Goal: Download file/media

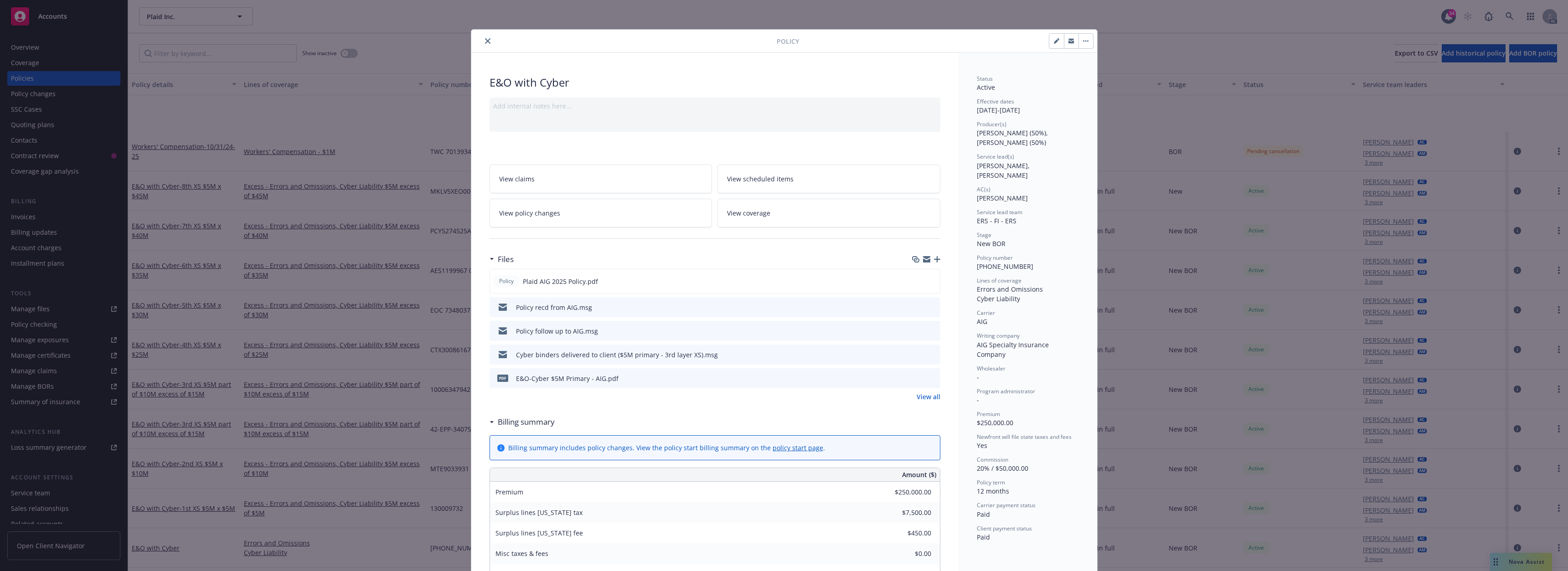
scroll to position [91, 0]
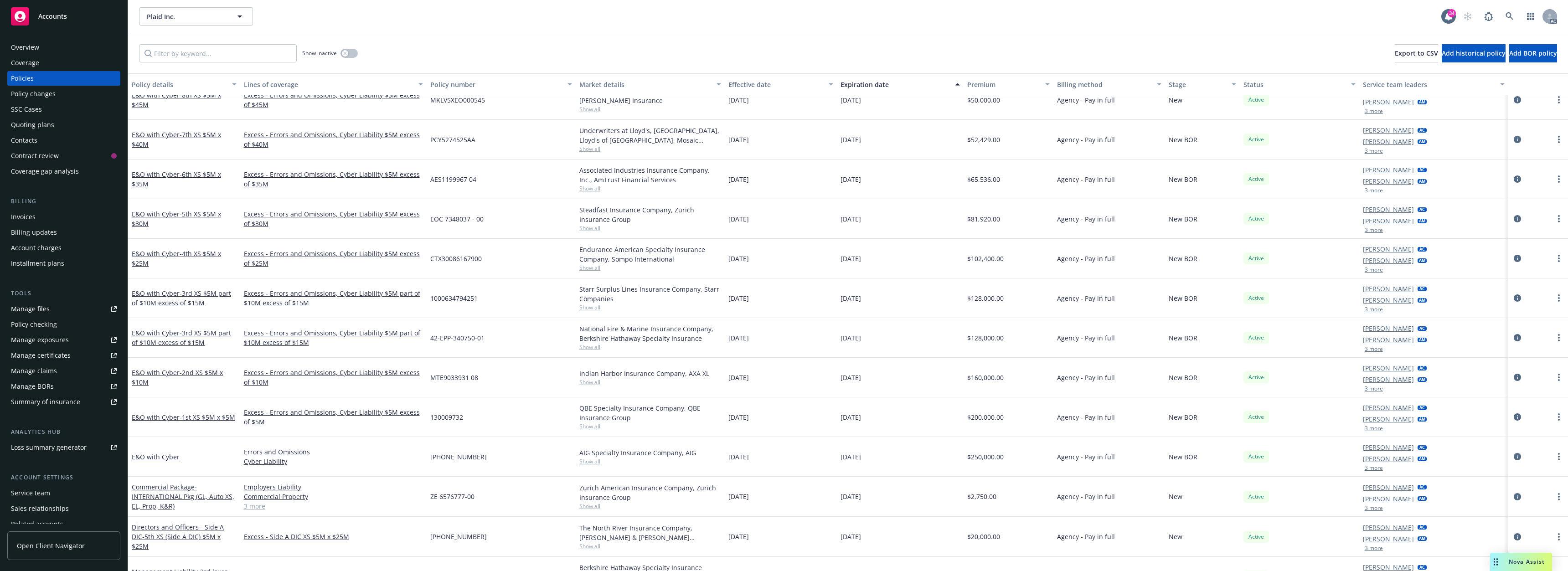
click at [1519, 18] on div "AC" at bounding box center [1508, 16] width 99 height 18
click at [1512, 19] on icon at bounding box center [1509, 16] width 8 height 8
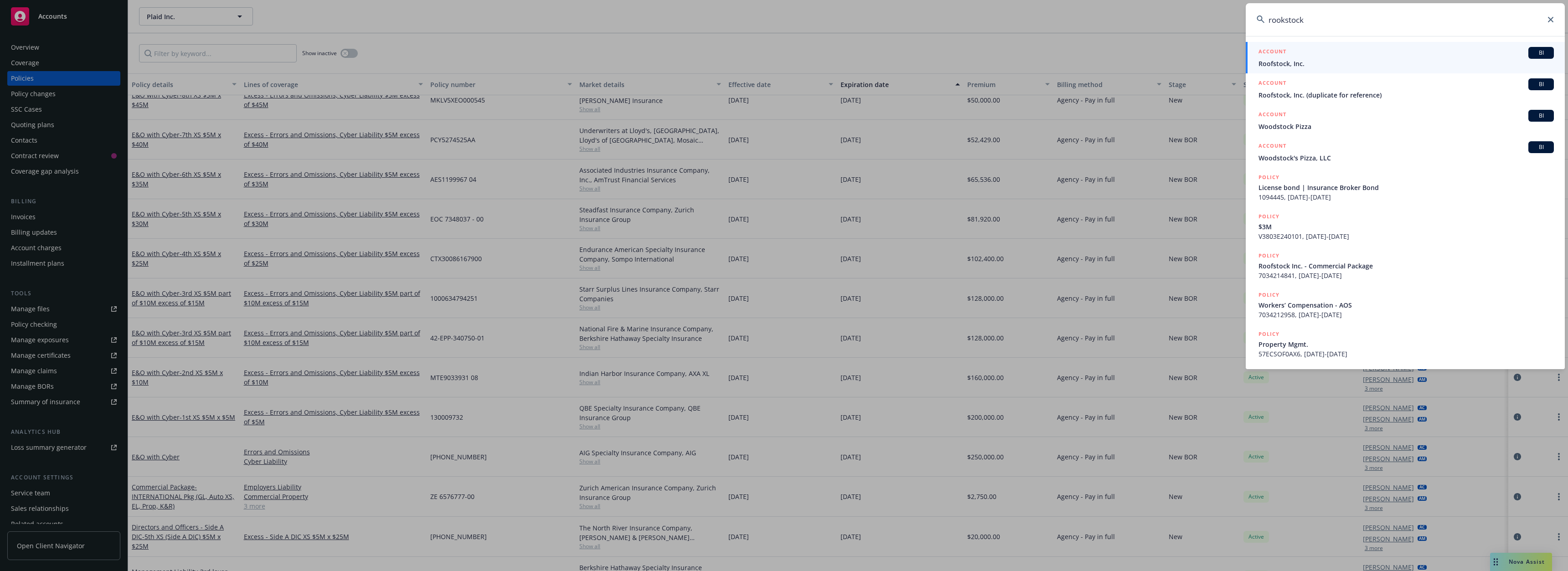
type input "rookstock"
click at [1303, 60] on span "Roofstock, Inc." at bounding box center [1406, 64] width 295 height 10
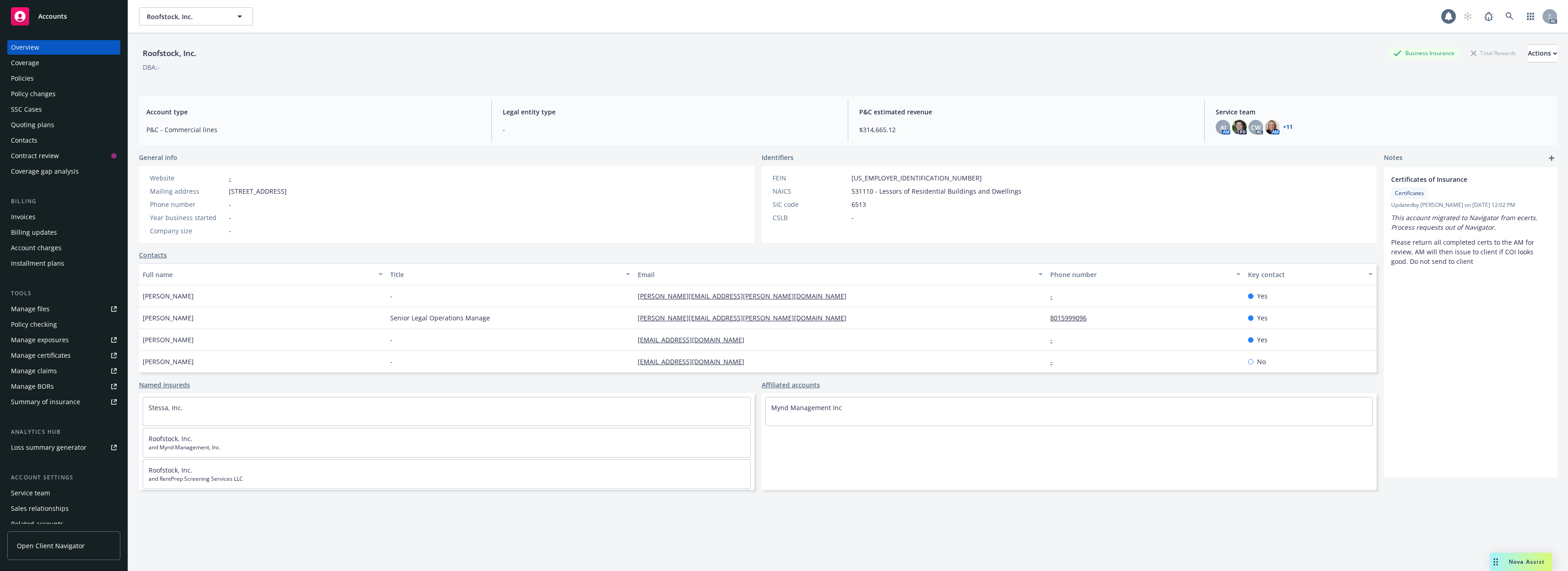
click at [60, 79] on div "Policies" at bounding box center [64, 79] width 106 height 15
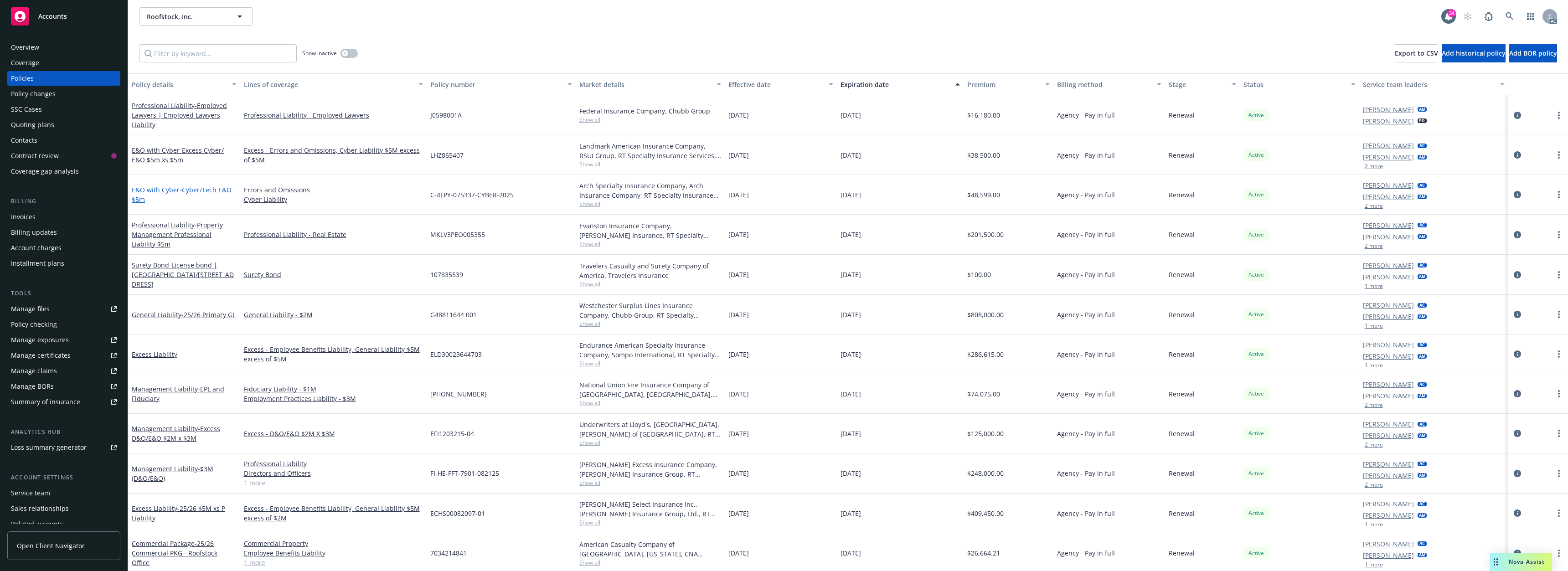
click at [175, 190] on link "E&O with Cyber - Cyber/Tech E&O $5m" at bounding box center [181, 195] width 100 height 18
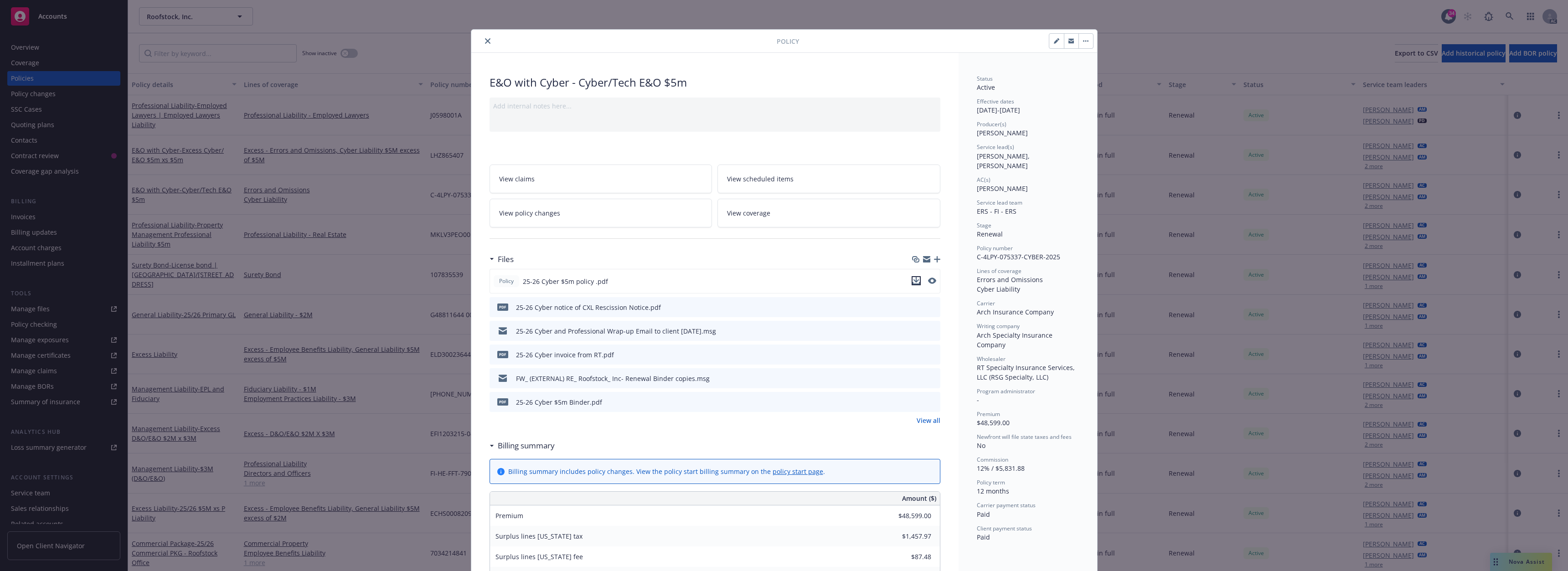
click at [912, 279] on icon "download file" at bounding box center [916, 281] width 7 height 7
